Goal: Navigation & Orientation: Find specific page/section

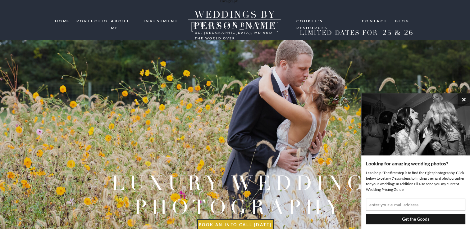
click at [462, 100] on button "×" at bounding box center [463, 99] width 12 height 12
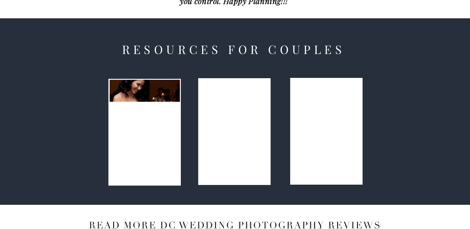
scroll to position [745, 0]
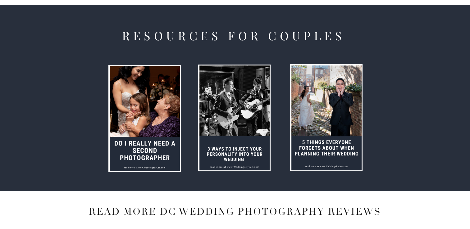
click at [329, 142] on div at bounding box center [326, 118] width 70 height 105
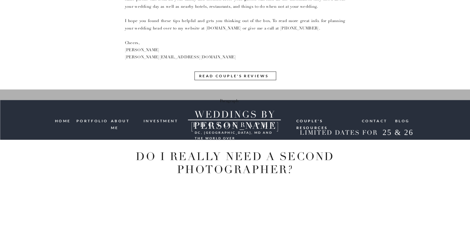
scroll to position [931, 0]
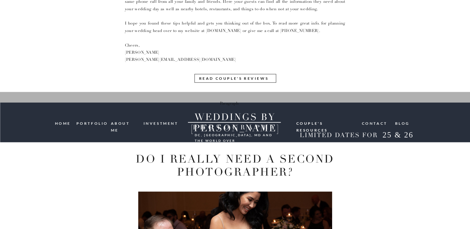
click at [243, 81] on div at bounding box center [235, 78] width 82 height 9
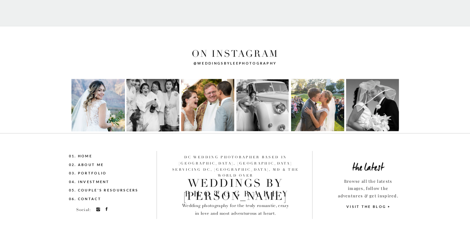
scroll to position [1280, 0]
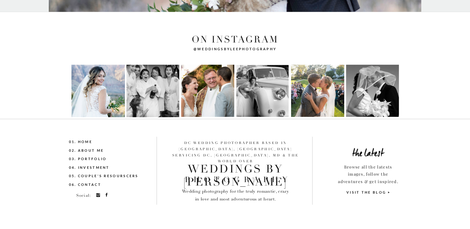
click at [368, 193] on div "VISIT THE BLOG" at bounding box center [366, 196] width 46 height 14
